Goal: Navigation & Orientation: Go to known website

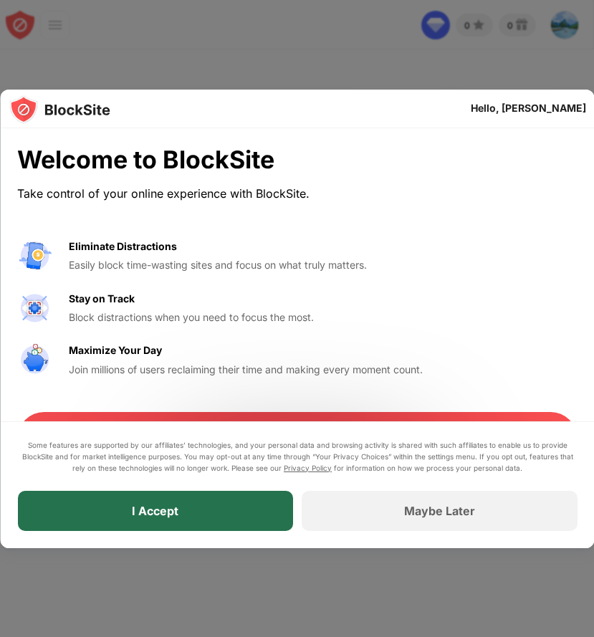
click at [184, 512] on div "I Accept" at bounding box center [155, 511] width 276 height 40
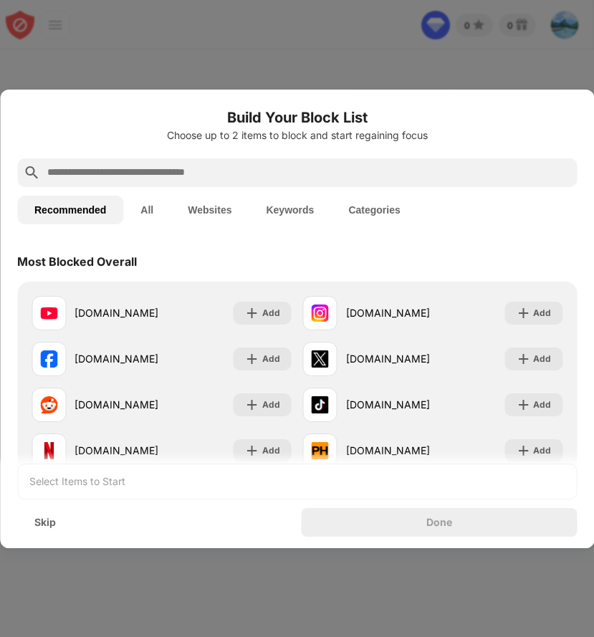
click at [145, 206] on button "All" at bounding box center [146, 210] width 47 height 29
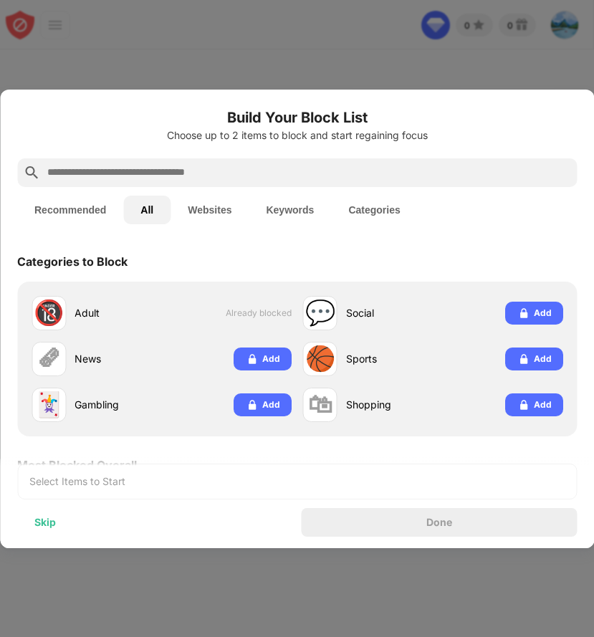
click at [45, 520] on div "Skip" at bounding box center [45, 522] width 22 height 11
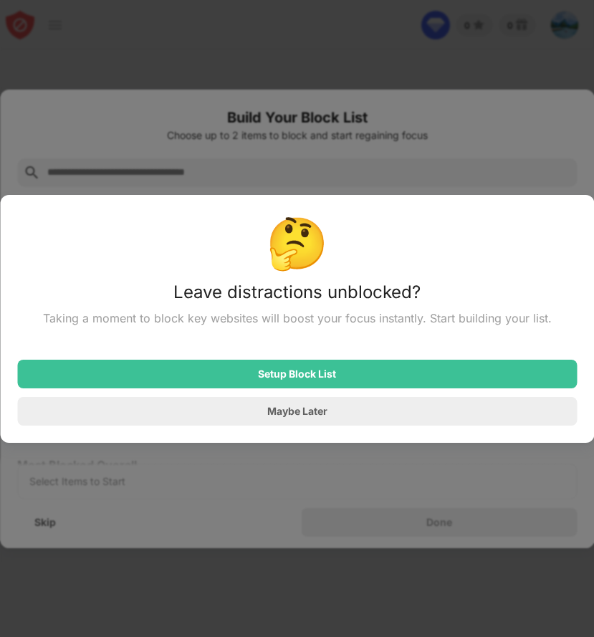
click at [169, 495] on div at bounding box center [297, 318] width 594 height 637
